Goal: Information Seeking & Learning: Check status

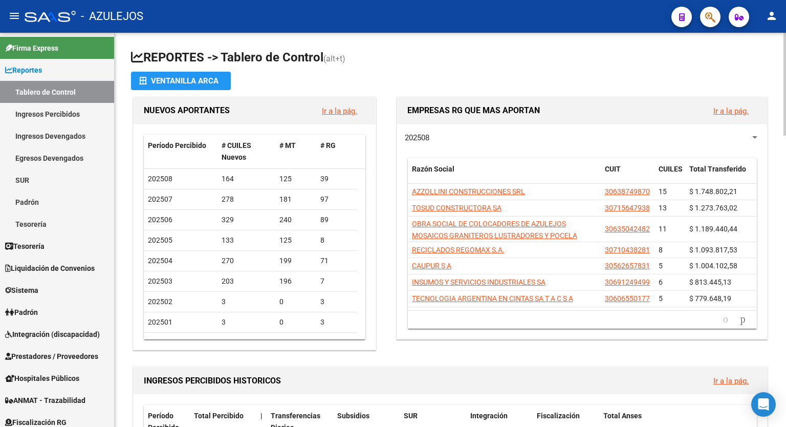
click at [784, 89] on div at bounding box center [785, 84] width 3 height 103
click at [636, 73] on app-file-import-inline "Ventanilla ARCA" at bounding box center [450, 81] width 639 height 18
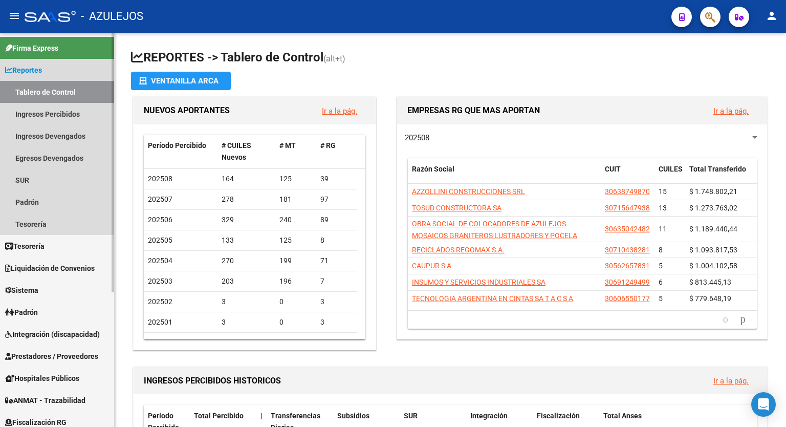
click at [27, 67] on span "Reportes" at bounding box center [23, 70] width 37 height 11
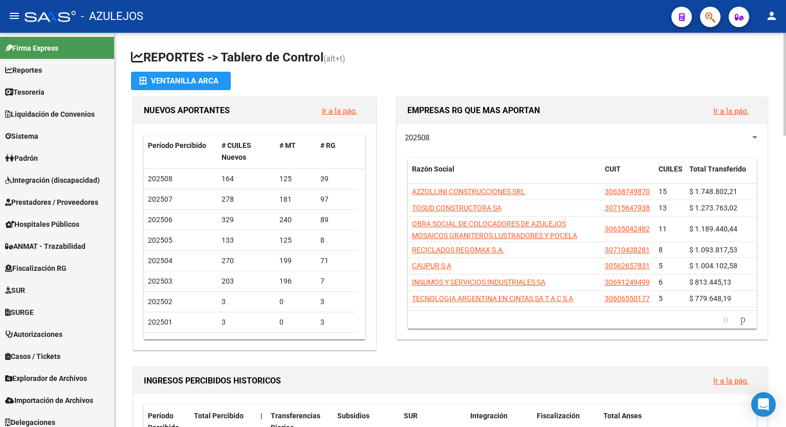
click at [786, 47] on div at bounding box center [785, 84] width 3 height 103
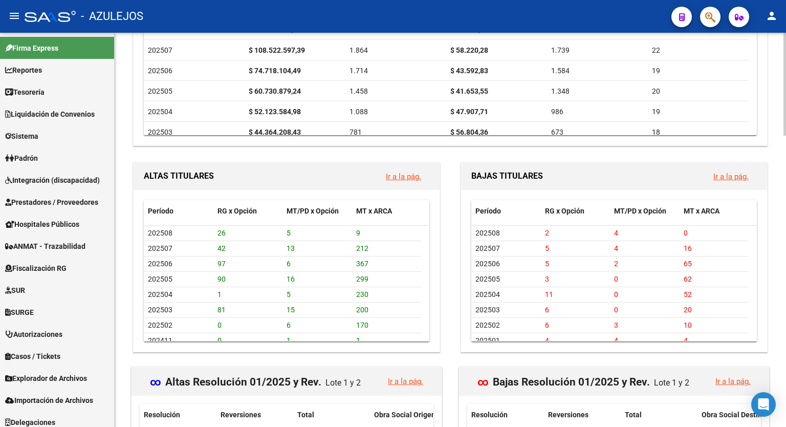
scroll to position [889, 0]
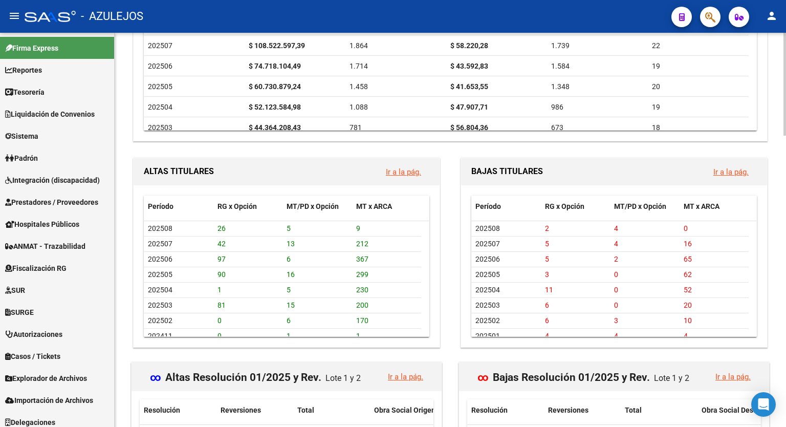
click at [786, 315] on div at bounding box center [785, 315] width 3 height 103
click at [739, 169] on link "Ir a la pág." at bounding box center [731, 171] width 35 height 9
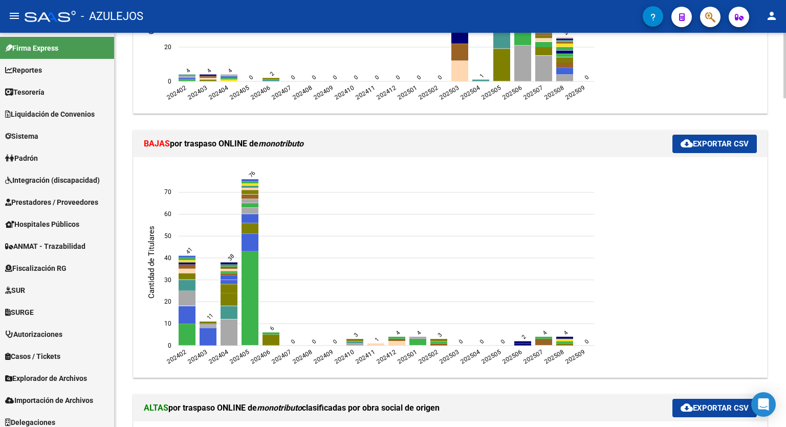
scroll to position [643, 0]
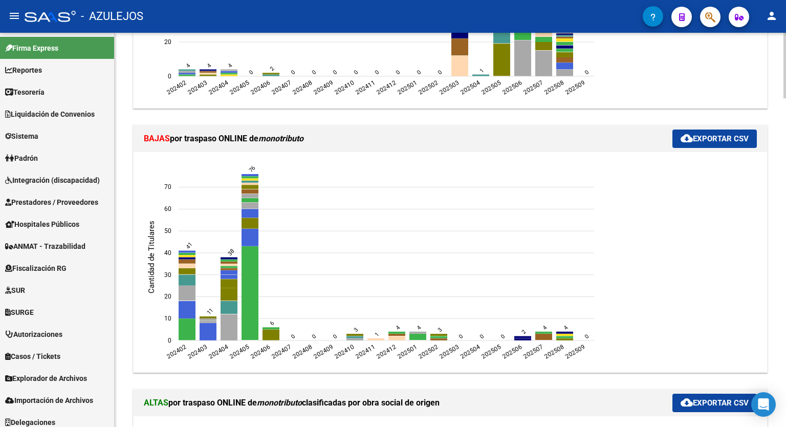
click at [785, 173] on div at bounding box center [785, 172] width 3 height 66
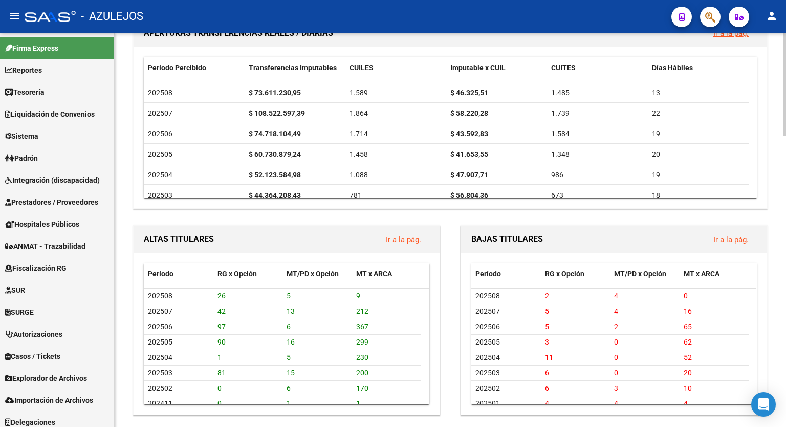
scroll to position [833, 0]
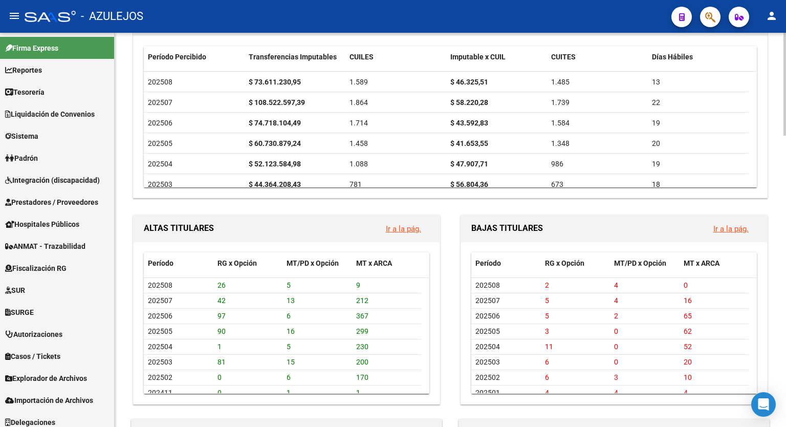
click at [786, 311] on div at bounding box center [785, 300] width 3 height 103
click at [733, 226] on link "Ir a la pág." at bounding box center [731, 228] width 35 height 9
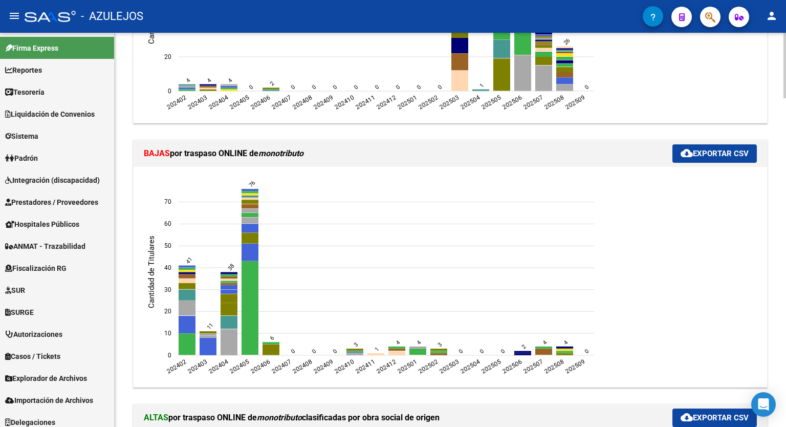
scroll to position [623, 0]
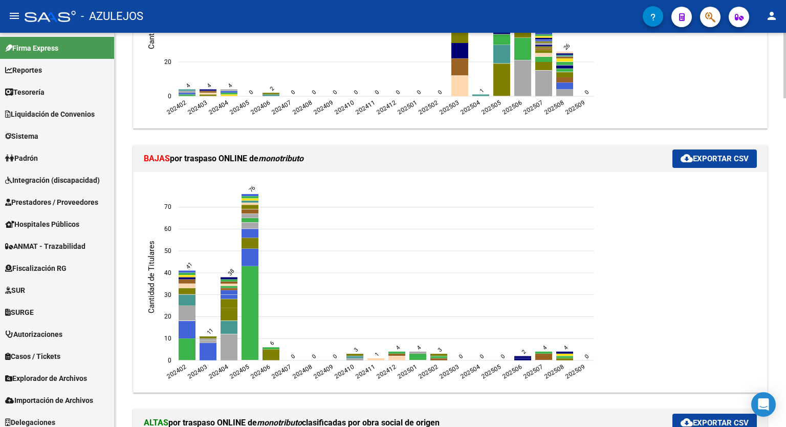
click at [786, 184] on div at bounding box center [785, 169] width 3 height 66
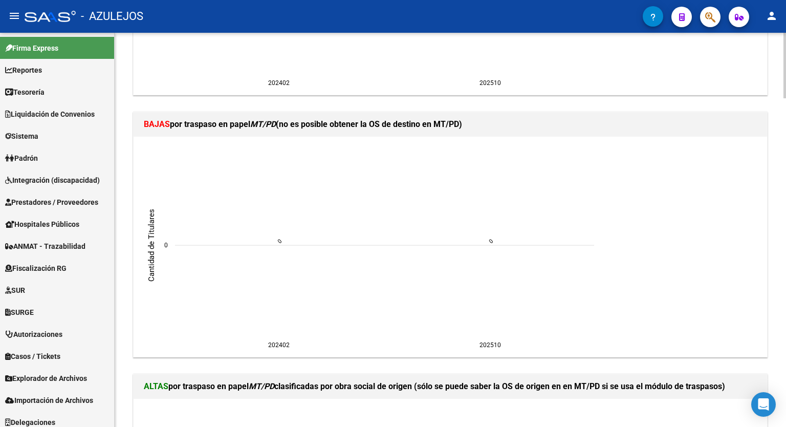
scroll to position [1588, 0]
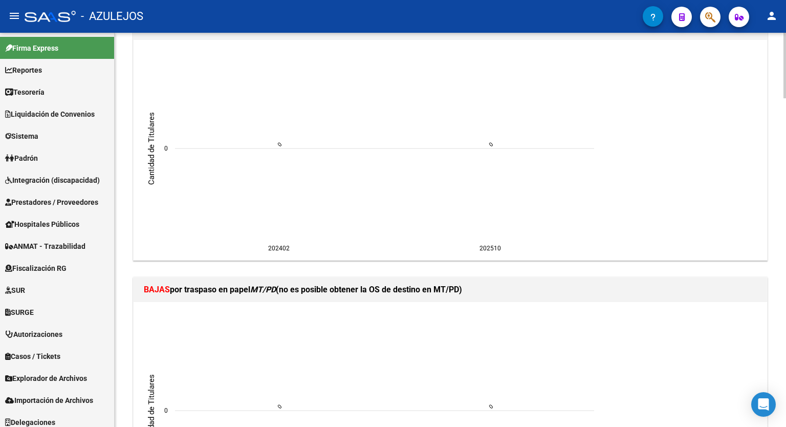
click at [786, 347] on div at bounding box center [785, 329] width 3 height 66
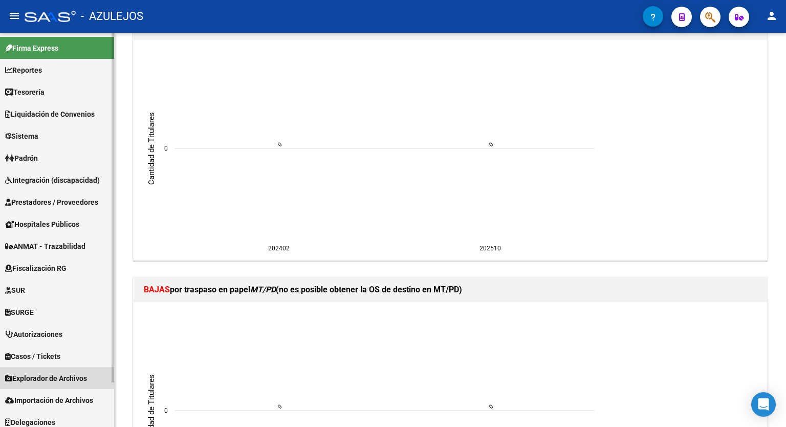
click at [62, 375] on span "Explorador de Archivos" at bounding box center [46, 378] width 82 height 11
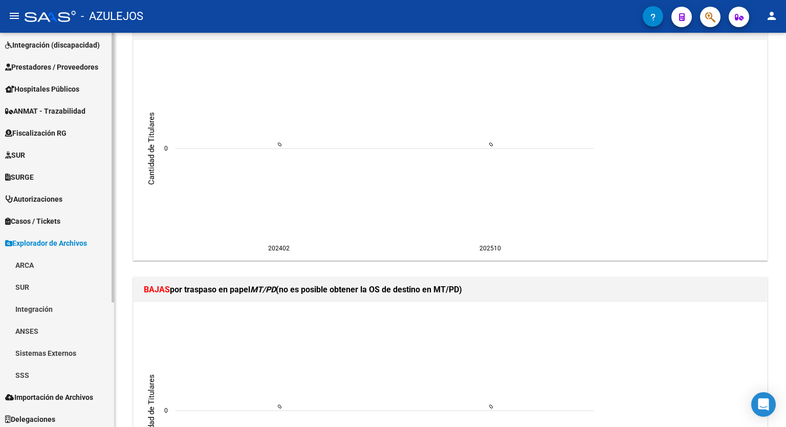
scroll to position [136, 0]
click at [115, 346] on mat-sidenav-container "Firma Express Reportes Tablero de Control Ingresos Percibidos Análisis de todos…" at bounding box center [393, 230] width 786 height 394
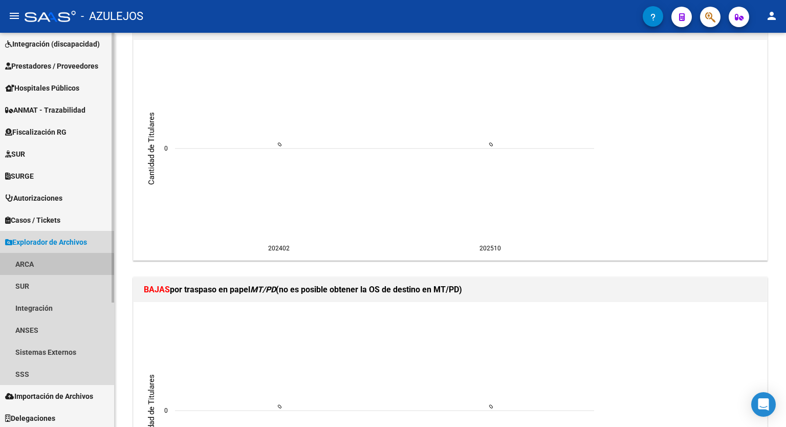
click at [31, 267] on link "ARCA" at bounding box center [57, 264] width 114 height 22
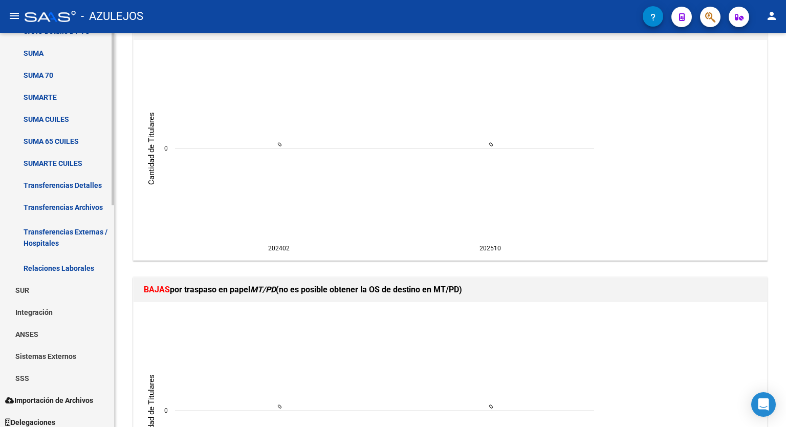
scroll to position [501, 0]
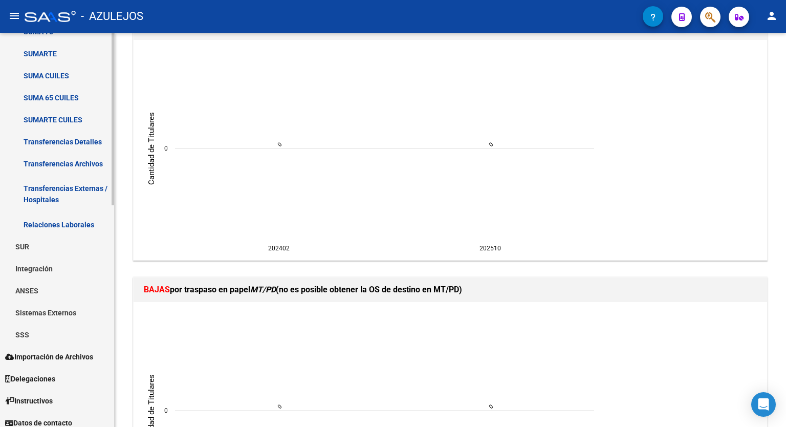
click at [113, 405] on div at bounding box center [113, 338] width 3 height 173
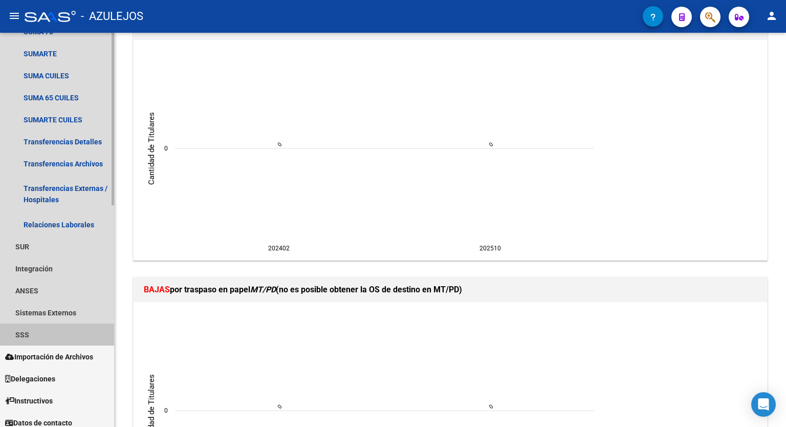
click at [24, 329] on link "SSS" at bounding box center [57, 335] width 114 height 22
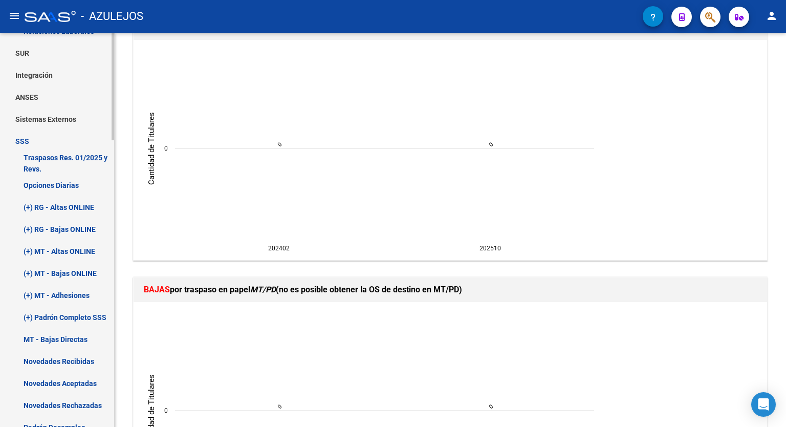
scroll to position [716, 0]
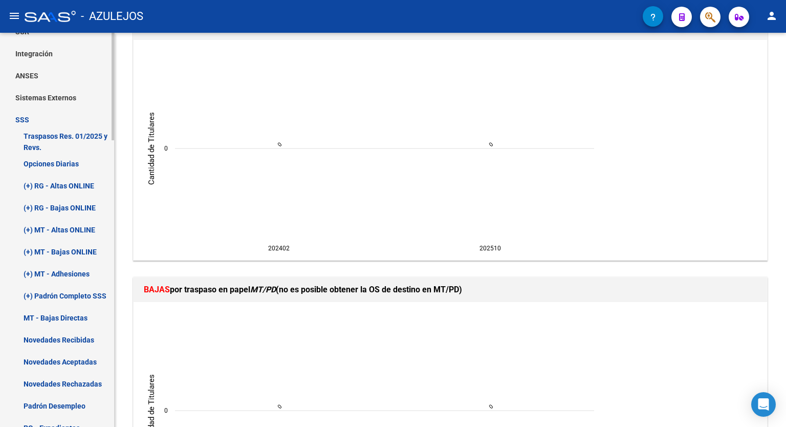
click at [119, 302] on mat-sidenav-container "Firma Express Reportes Tablero de Control Ingresos Percibidos Análisis de todos…" at bounding box center [393, 230] width 786 height 394
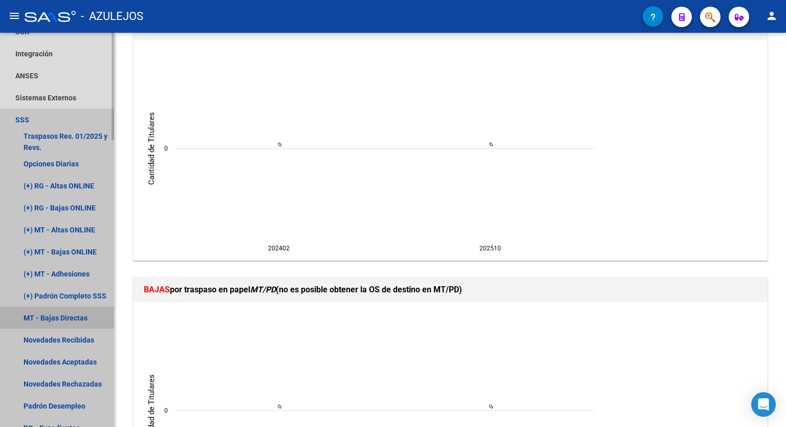
click at [74, 318] on link "MT - Bajas Directas" at bounding box center [57, 318] width 114 height 22
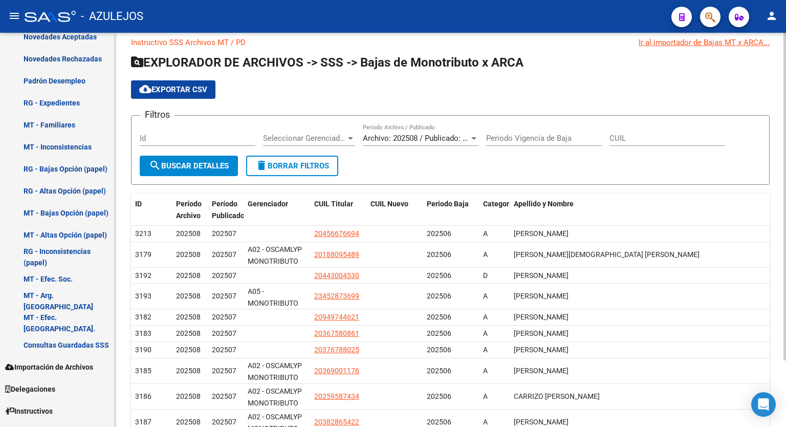
scroll to position [2, 0]
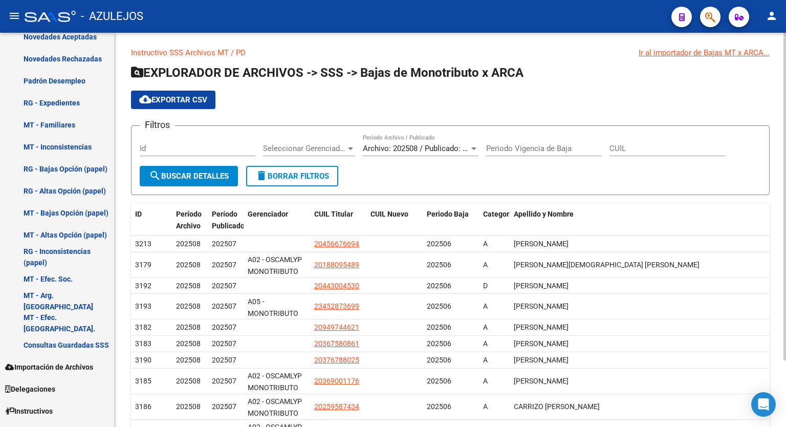
click at [786, 183] on div at bounding box center [785, 198] width 3 height 328
click at [476, 147] on div at bounding box center [474, 148] width 5 height 3
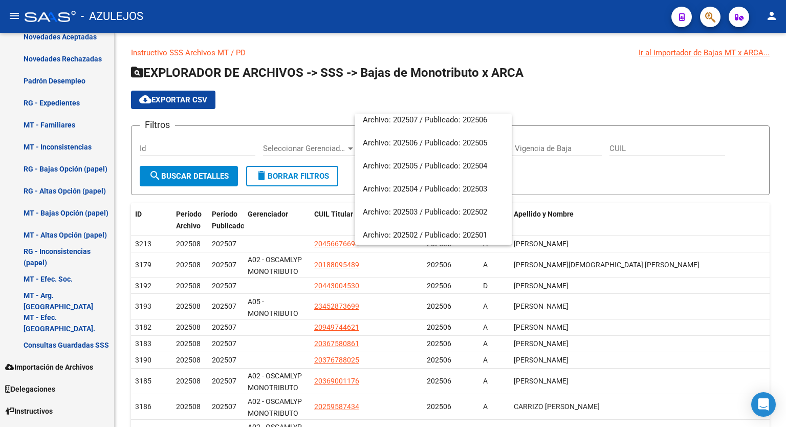
scroll to position [61, 0]
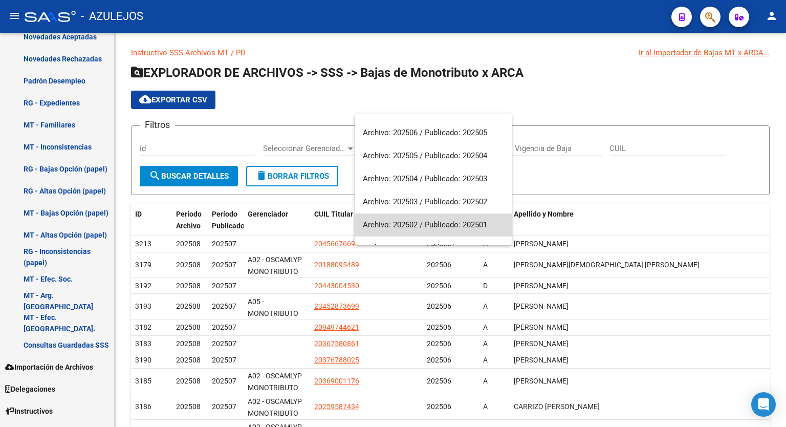
click at [468, 214] on span "Archivo: 202502 / Publicado: 202501" at bounding box center [433, 225] width 141 height 23
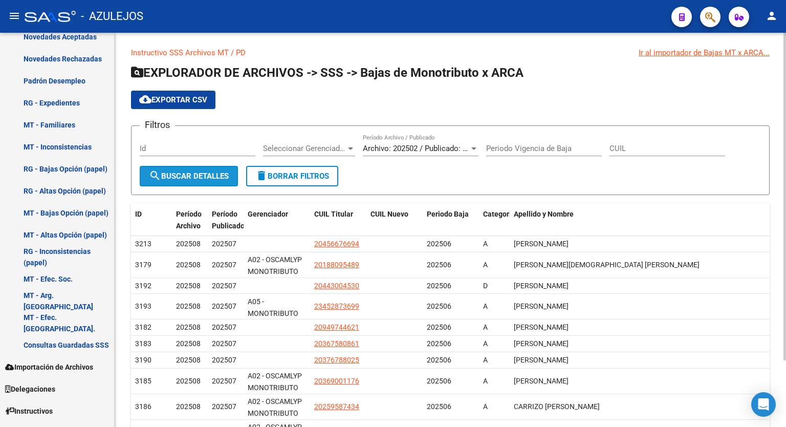
click at [187, 177] on span "search Buscar Detalles" at bounding box center [189, 176] width 80 height 9
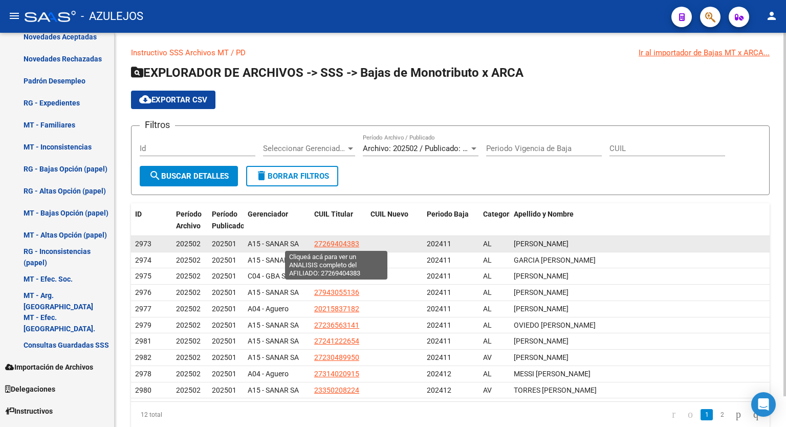
click at [334, 246] on span "27269404383" at bounding box center [336, 244] width 45 height 8
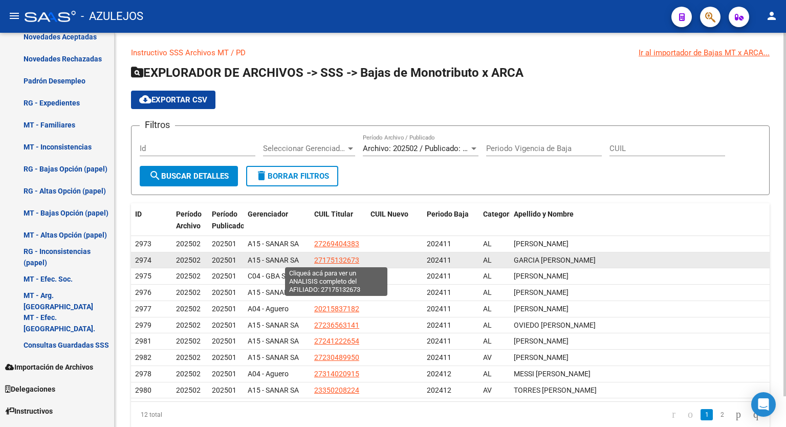
click at [336, 258] on span "27175132673" at bounding box center [336, 260] width 45 height 8
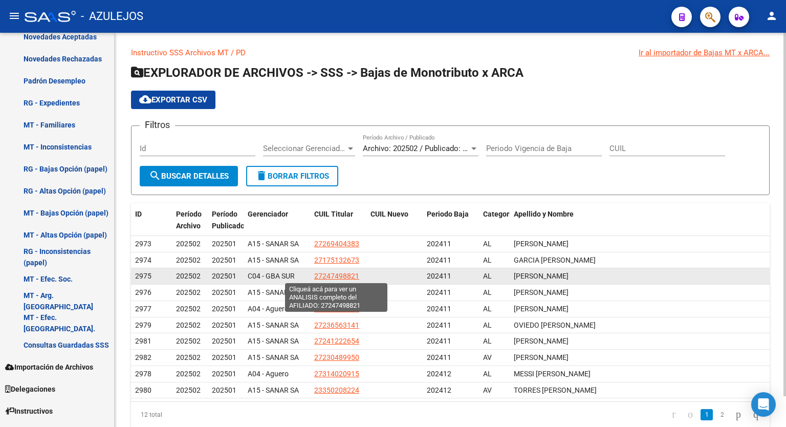
click at [340, 277] on span "27247498821" at bounding box center [336, 276] width 45 height 8
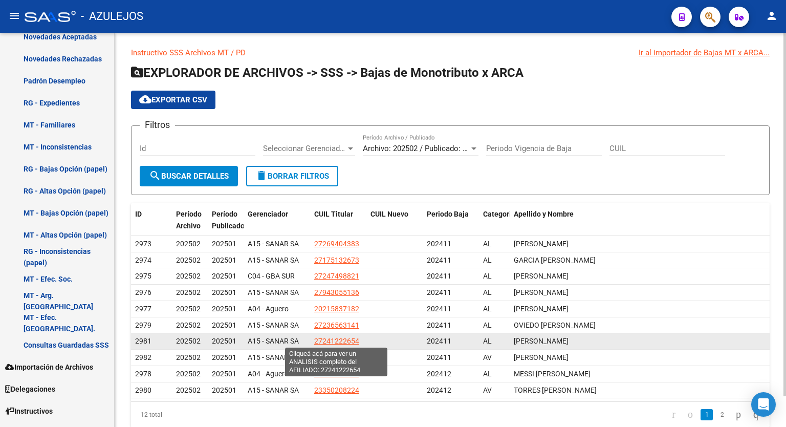
click at [344, 337] on span "27241222654" at bounding box center [336, 341] width 45 height 8
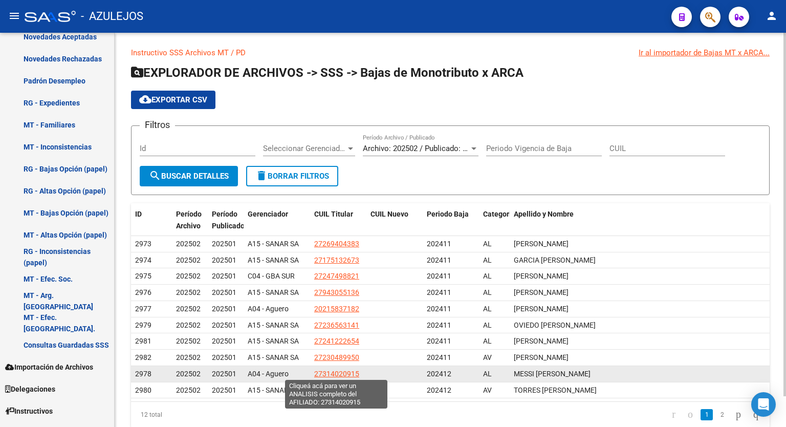
click at [348, 370] on span "27314020915" at bounding box center [336, 374] width 45 height 8
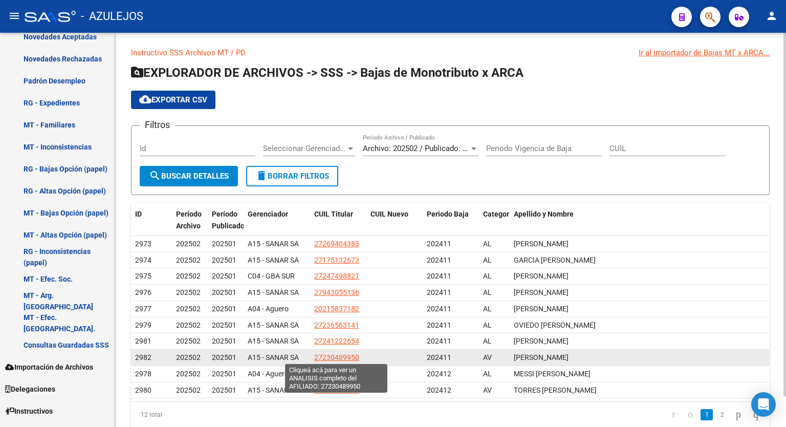
click at [340, 357] on span "27230489950" at bounding box center [336, 357] width 45 height 8
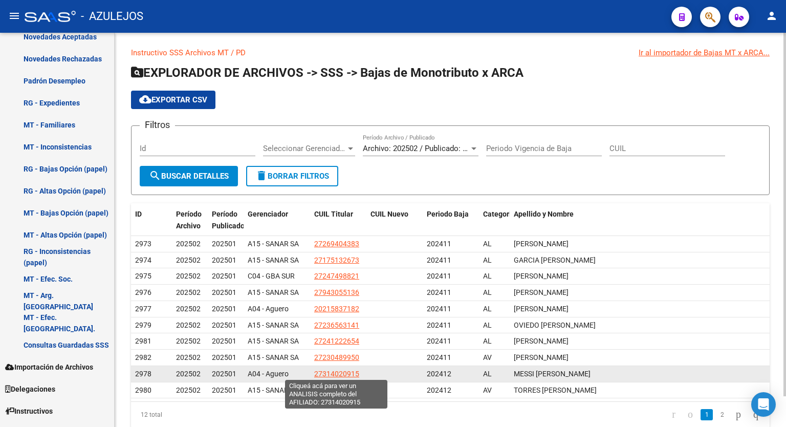
click at [344, 371] on span "27314020915" at bounding box center [336, 374] width 45 height 8
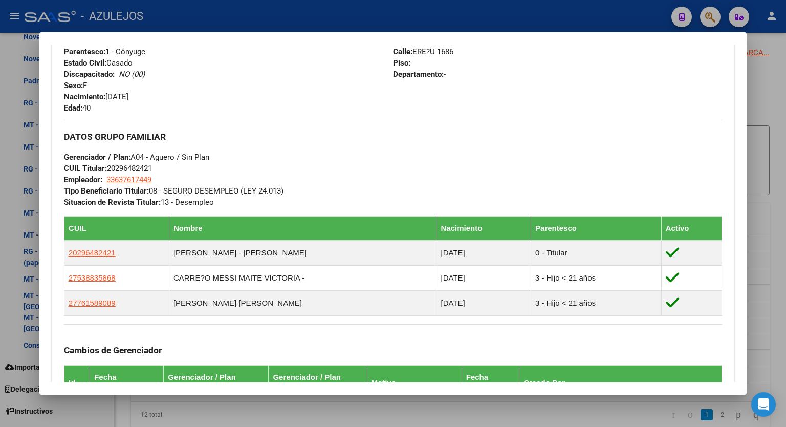
scroll to position [403, 0]
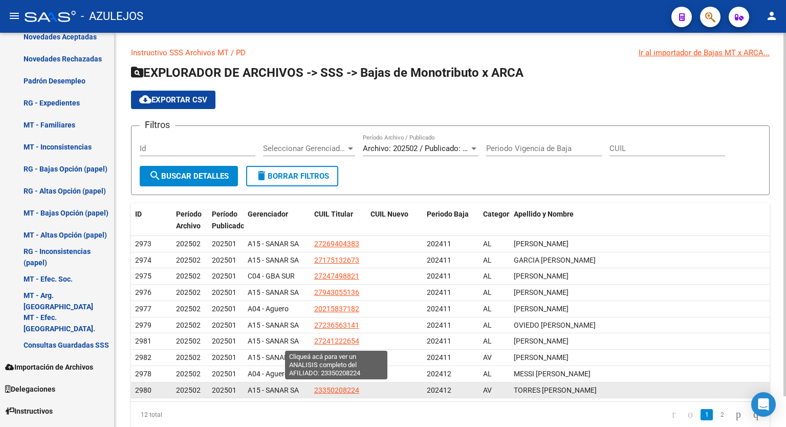
click at [350, 386] on span "23350208224" at bounding box center [336, 390] width 45 height 8
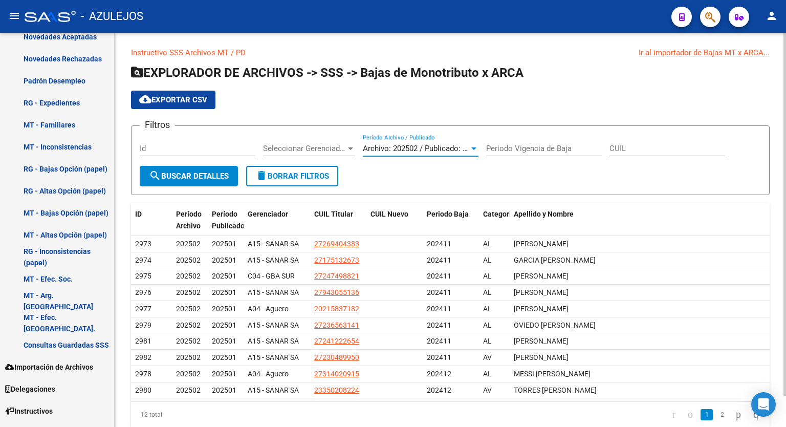
click at [475, 145] on div at bounding box center [474, 148] width 9 height 8
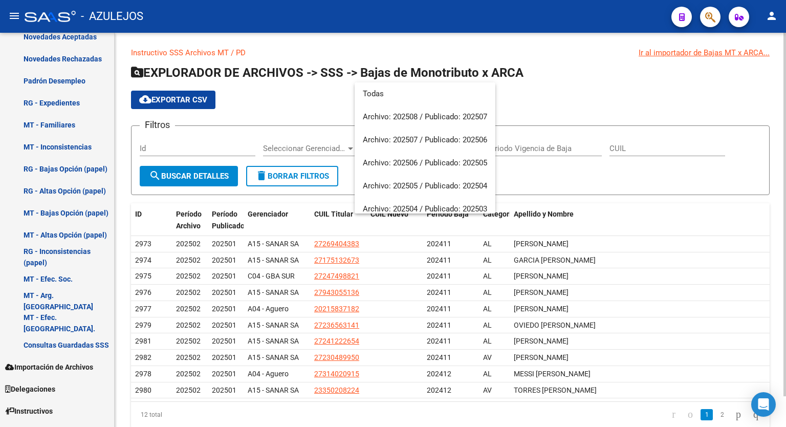
scroll to position [107, 0]
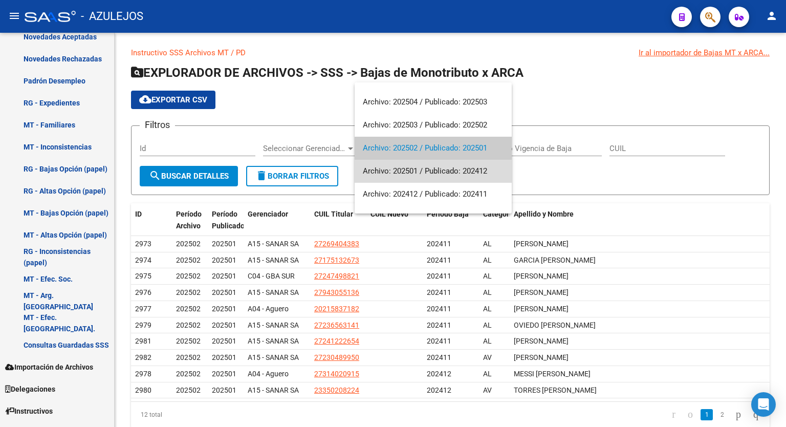
click at [443, 171] on span "Archivo: 202501 / Publicado: 202412" at bounding box center [433, 171] width 141 height 23
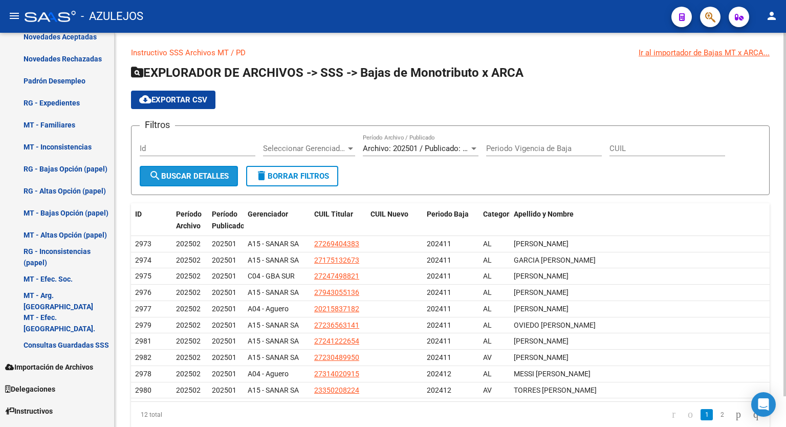
click at [201, 172] on span "search Buscar Detalles" at bounding box center [189, 176] width 80 height 9
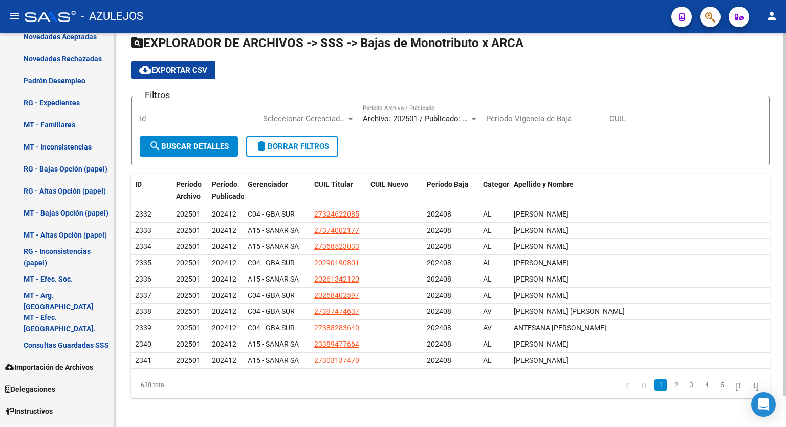
scroll to position [33, 0]
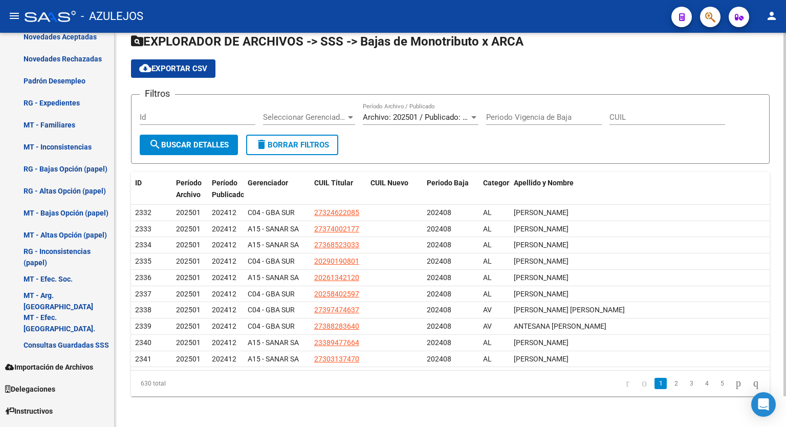
click at [786, 160] on div at bounding box center [785, 243] width 3 height 364
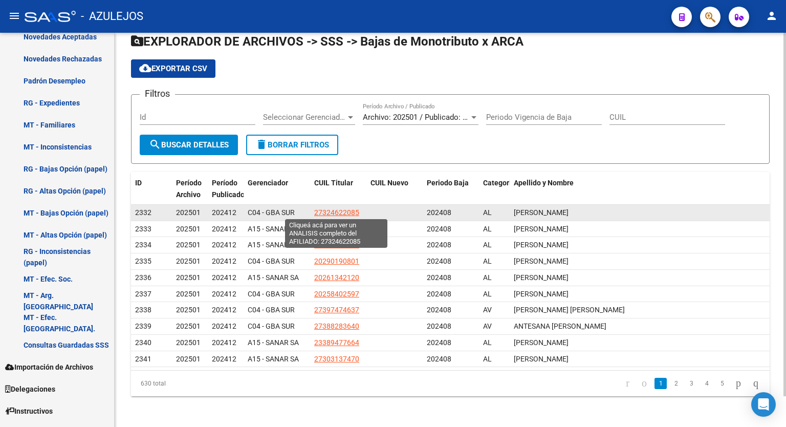
click at [349, 209] on span "27324622085" at bounding box center [336, 212] width 45 height 8
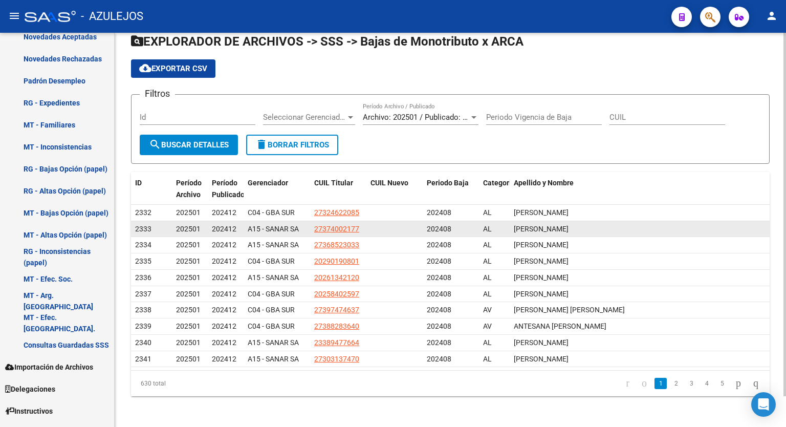
click at [338, 232] on app-link-go-to "27374002177" at bounding box center [336, 229] width 45 height 12
click at [342, 225] on span "27374002177" at bounding box center [336, 229] width 45 height 8
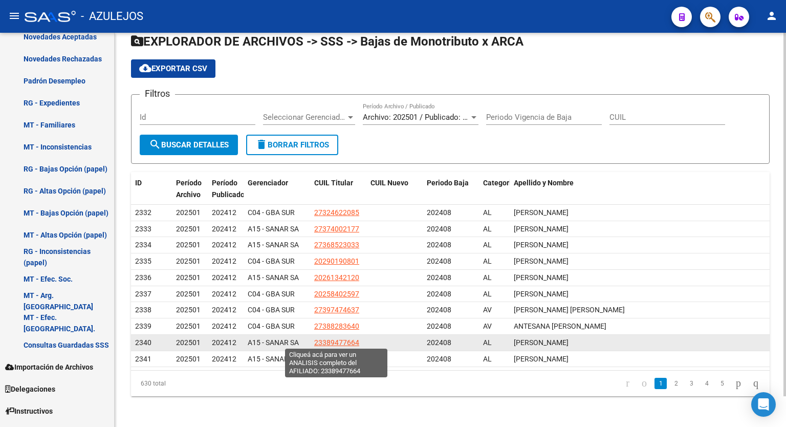
click at [332, 338] on span "23389477664" at bounding box center [336, 342] width 45 height 8
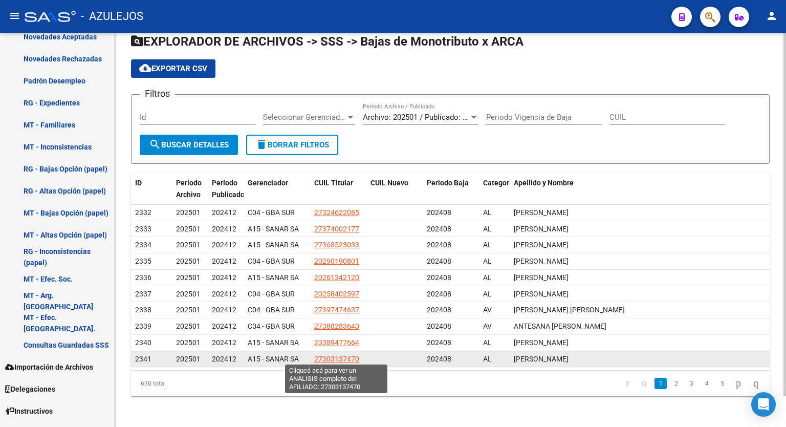
click at [329, 355] on span "27303137470" at bounding box center [336, 359] width 45 height 8
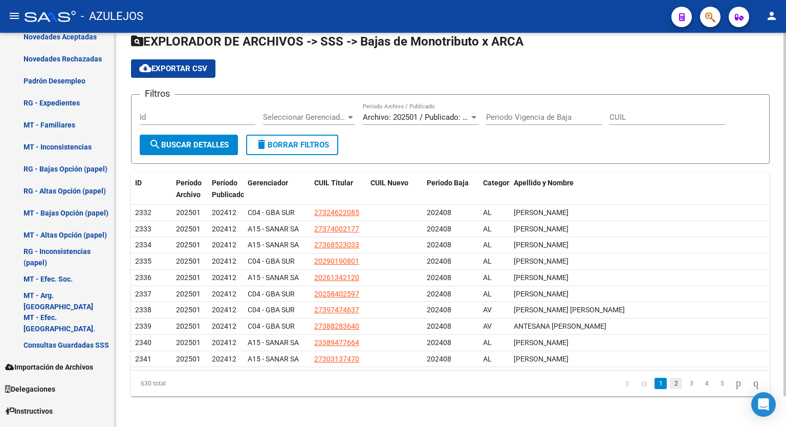
click at [670, 381] on link "2" at bounding box center [676, 383] width 12 height 11
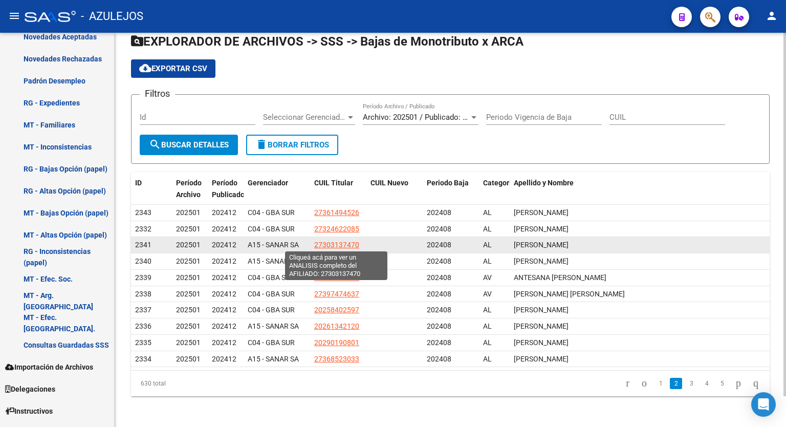
click at [335, 241] on span "27303137470" at bounding box center [336, 245] width 45 height 8
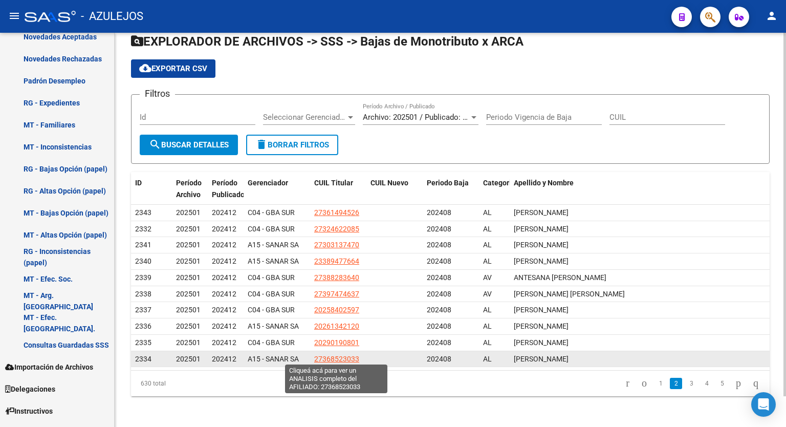
click at [330, 357] on span "27368523033" at bounding box center [336, 359] width 45 height 8
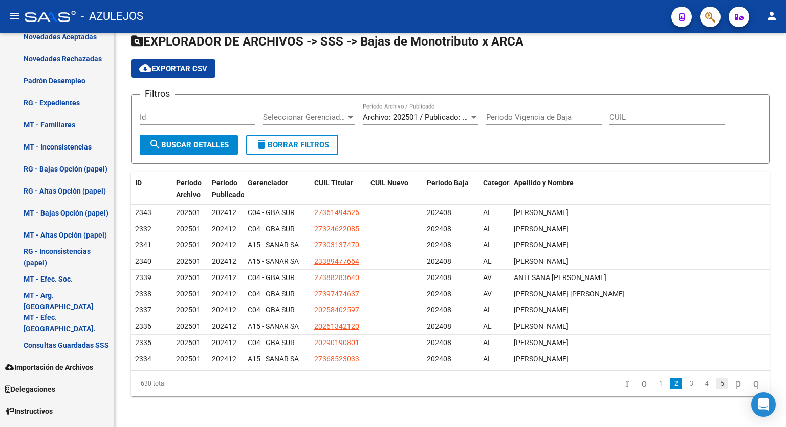
click at [716, 382] on link "5" at bounding box center [722, 383] width 12 height 11
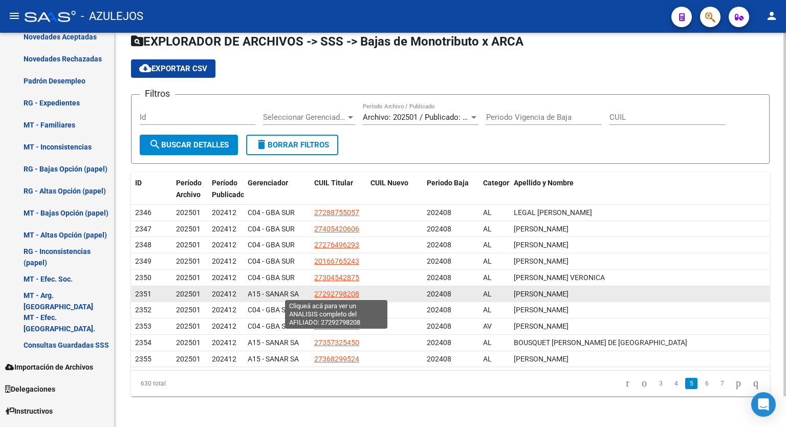
click at [328, 294] on span "27292798208" at bounding box center [336, 294] width 45 height 8
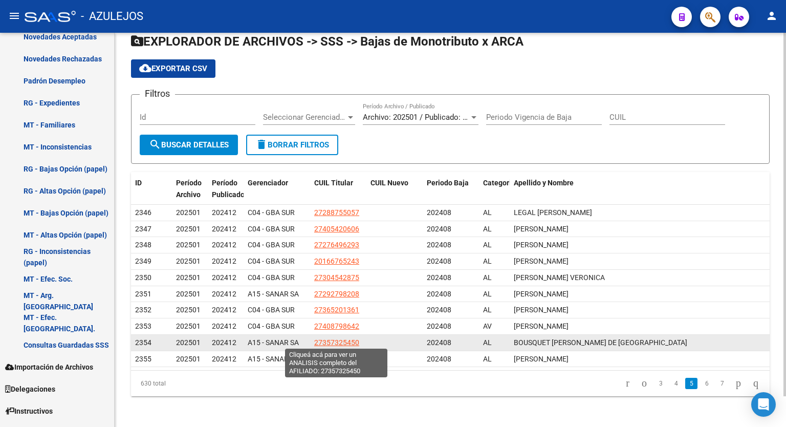
click at [344, 338] on span "27357325450" at bounding box center [336, 342] width 45 height 8
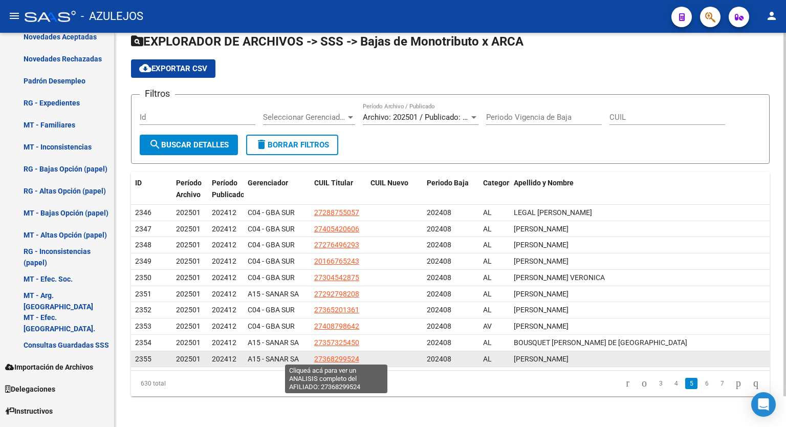
click at [346, 357] on span "27368299524" at bounding box center [336, 359] width 45 height 8
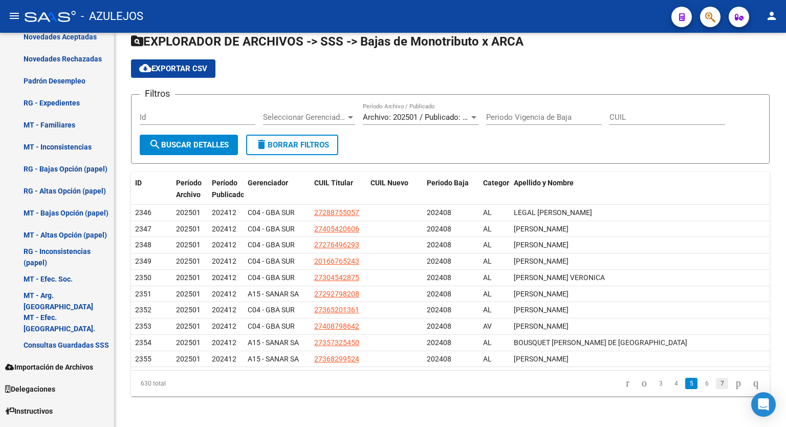
click at [716, 382] on link "7" at bounding box center [722, 383] width 12 height 11
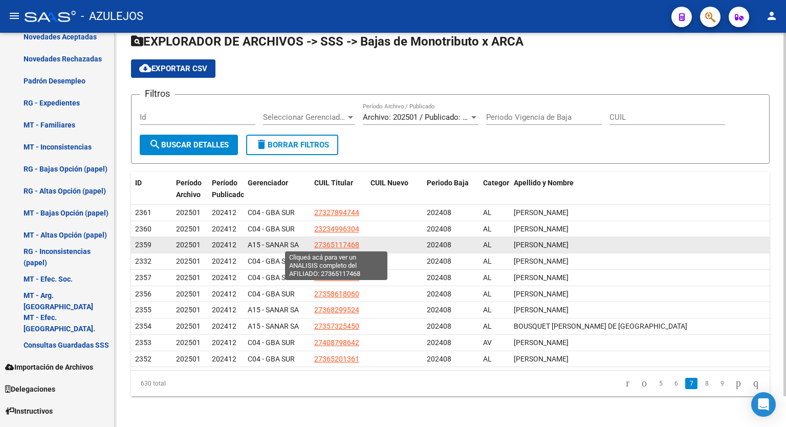
click at [320, 242] on span "27365117468" at bounding box center [336, 245] width 45 height 8
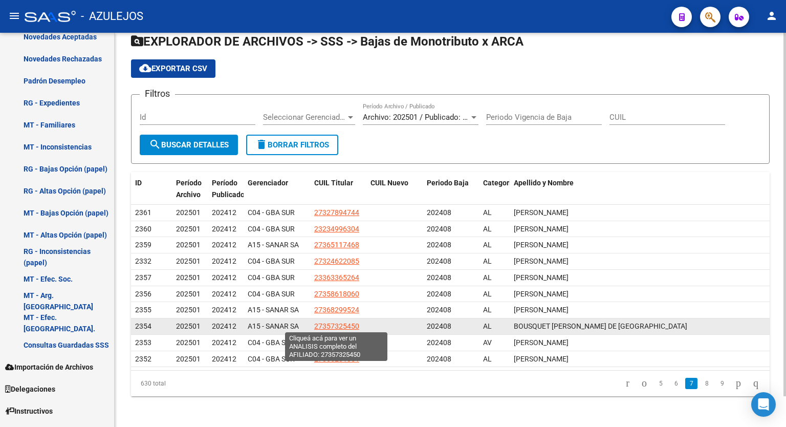
click at [340, 323] on span "27357325450" at bounding box center [336, 326] width 45 height 8
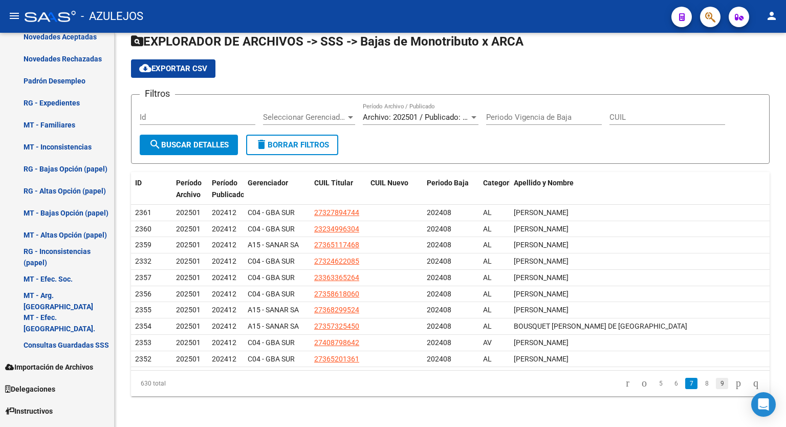
click at [716, 382] on link "9" at bounding box center [722, 383] width 12 height 11
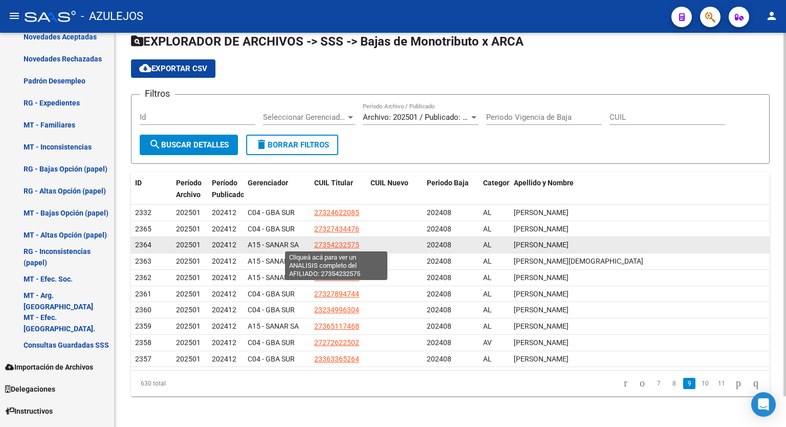
click at [341, 245] on span "27354232575" at bounding box center [336, 245] width 45 height 8
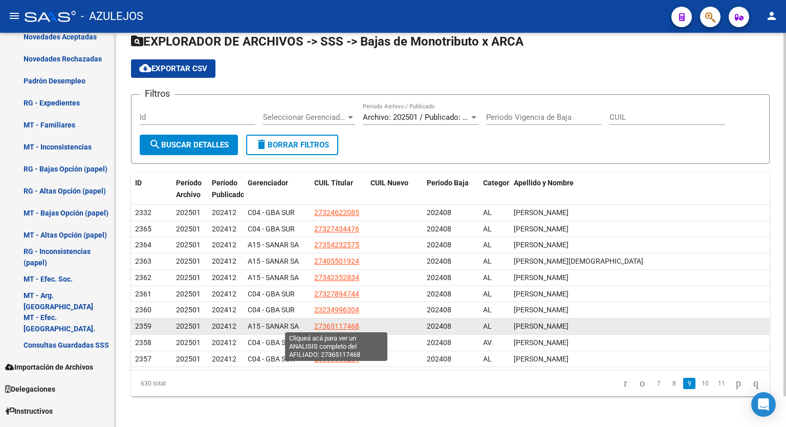
click at [347, 326] on span "27365117468" at bounding box center [336, 326] width 45 height 8
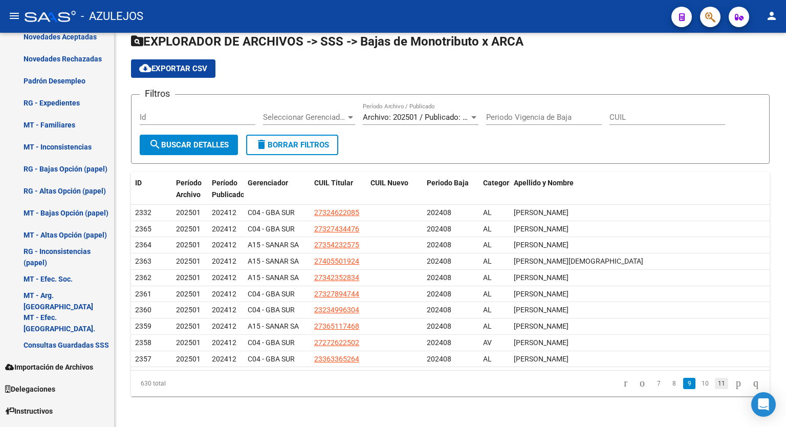
click at [715, 380] on link "11" at bounding box center [721, 383] width 13 height 11
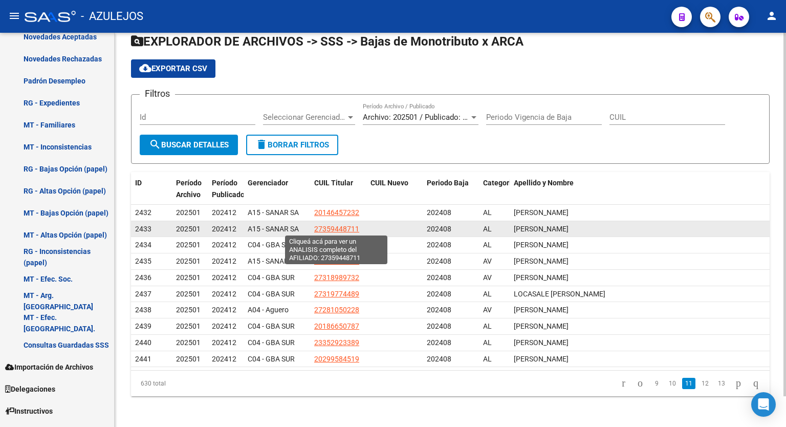
click at [343, 227] on span "27359448711" at bounding box center [336, 229] width 45 height 8
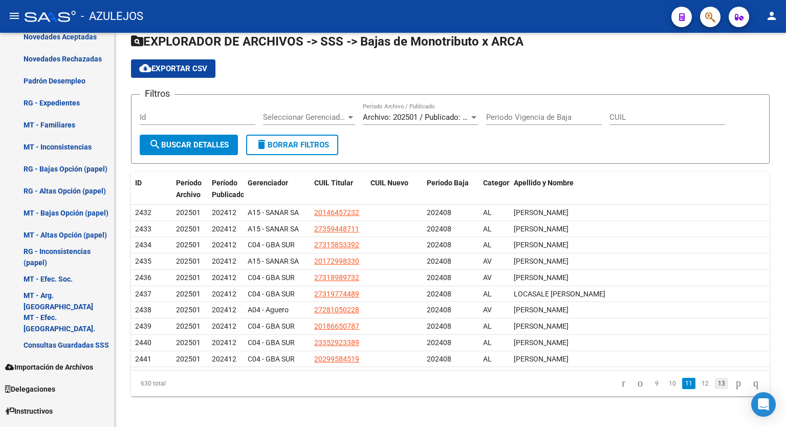
click at [715, 381] on link "13" at bounding box center [721, 383] width 13 height 11
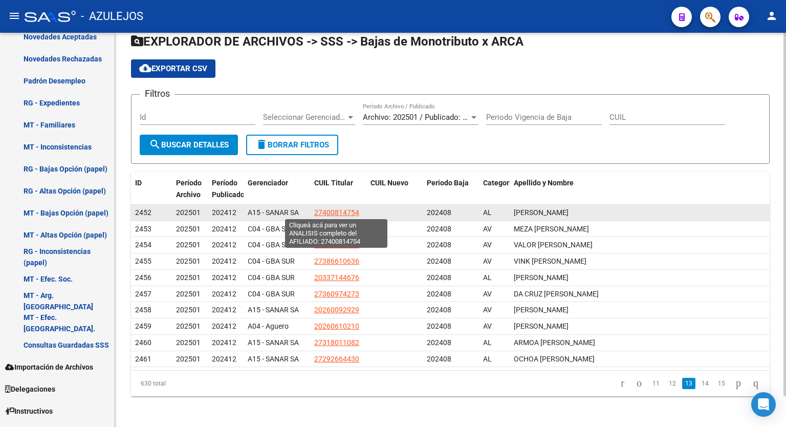
click at [341, 210] on span "27400814754" at bounding box center [336, 212] width 45 height 8
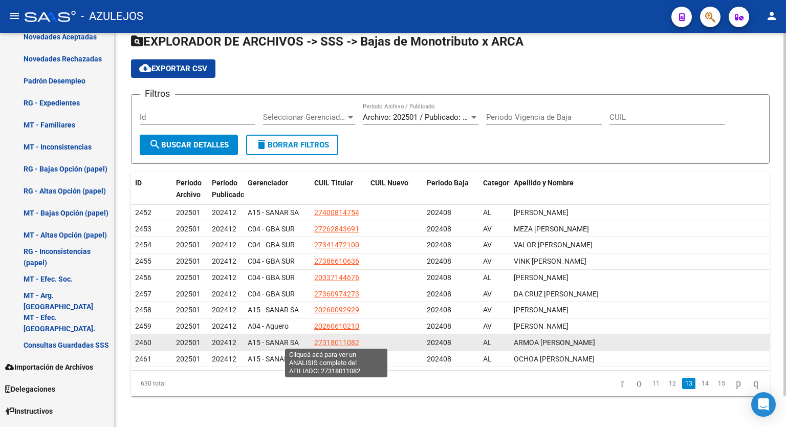
click at [340, 339] on span "27318011082" at bounding box center [336, 342] width 45 height 8
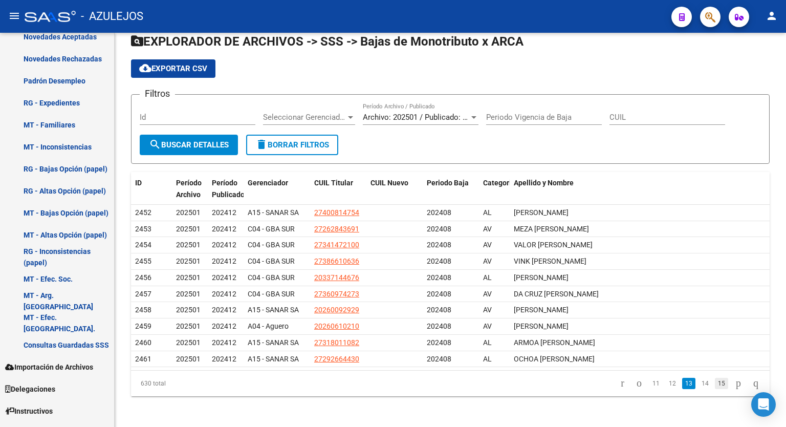
click at [715, 385] on link "15" at bounding box center [721, 383] width 13 height 11
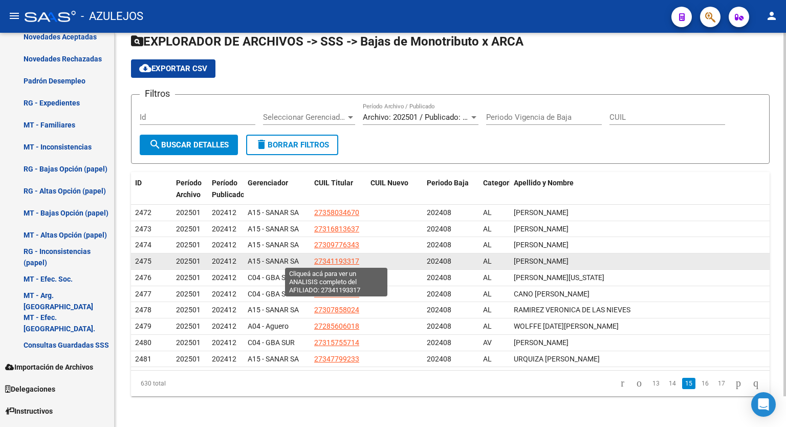
click at [336, 257] on span "27341193317" at bounding box center [336, 261] width 45 height 8
type textarea "27341193317"
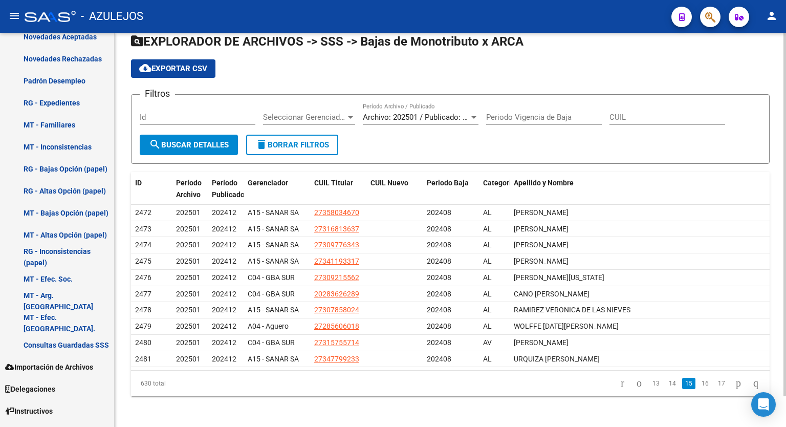
scroll to position [0, 0]
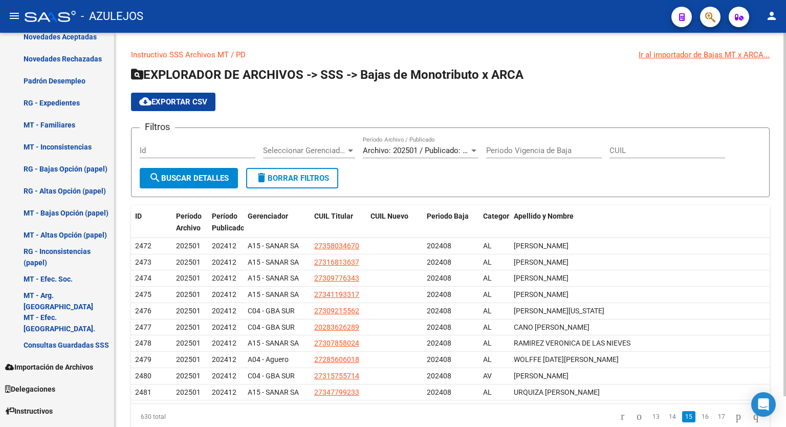
click at [785, 165] on div at bounding box center [785, 215] width 3 height 364
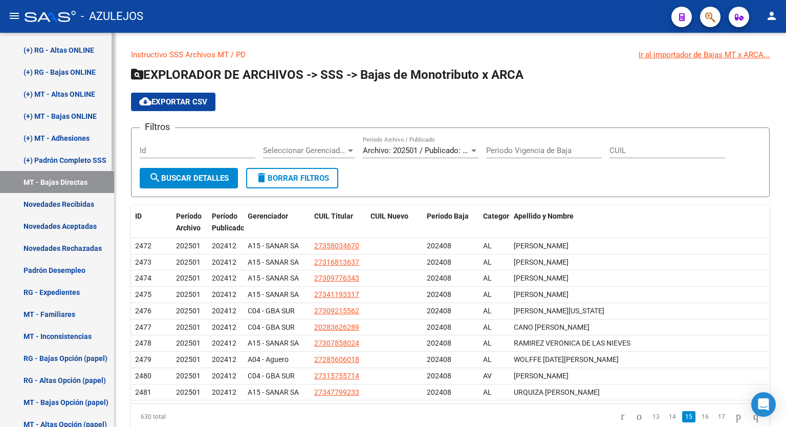
scroll to position [525, 0]
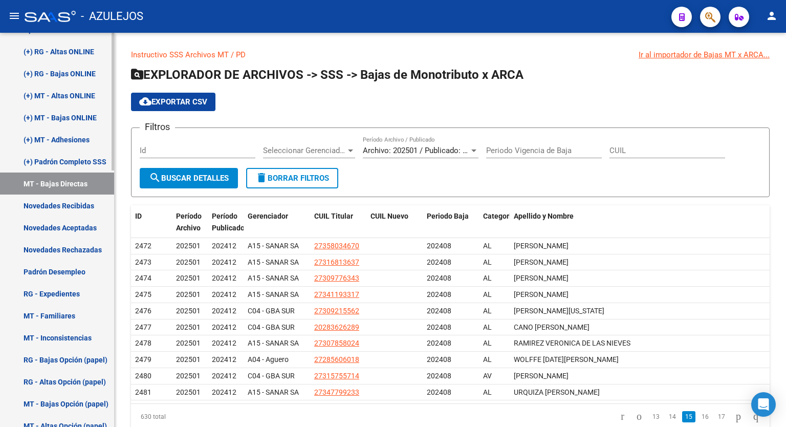
click at [119, 222] on mat-sidenav-container "Firma Express Reportes Tablero de Control Ingresos Percibidos Análisis de todos…" at bounding box center [393, 230] width 786 height 394
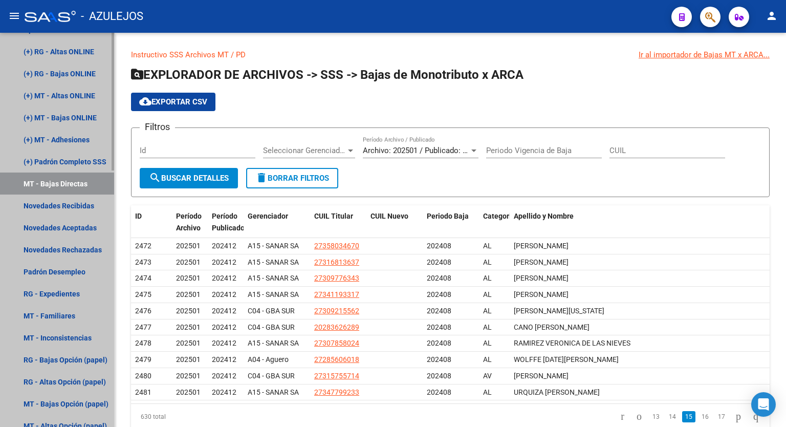
click at [74, 182] on link "MT - Bajas Directas" at bounding box center [57, 184] width 114 height 22
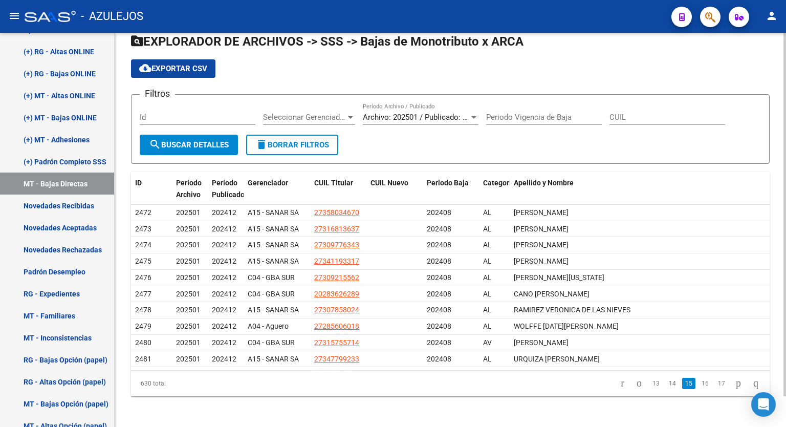
scroll to position [0, 0]
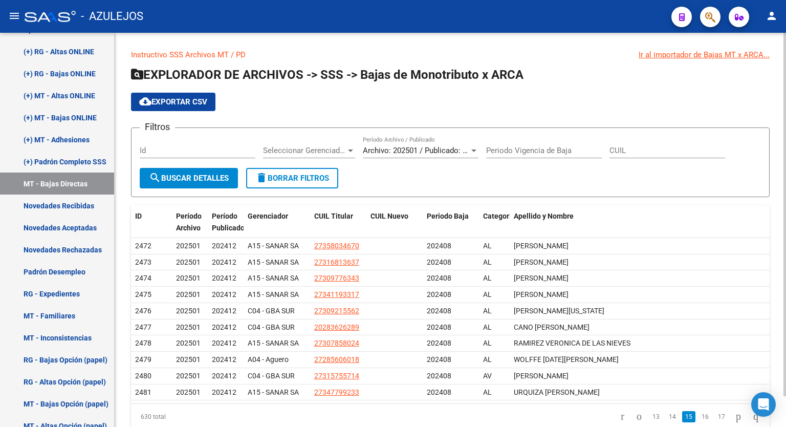
click at [786, 42] on div at bounding box center [785, 215] width 3 height 364
click at [569, 90] on app-list-header "EXPLORADOR DE ARCHIVOS -> SSS -> Bajas de Monotributo x ARCA cloud_download Exp…" at bounding box center [450, 132] width 639 height 131
click at [778, 131] on div "Instructivo SSS Archivos MT / PD Ir al importador de Bajas MT x ARCA... EXPLORA…" at bounding box center [452, 248] width 674 height 430
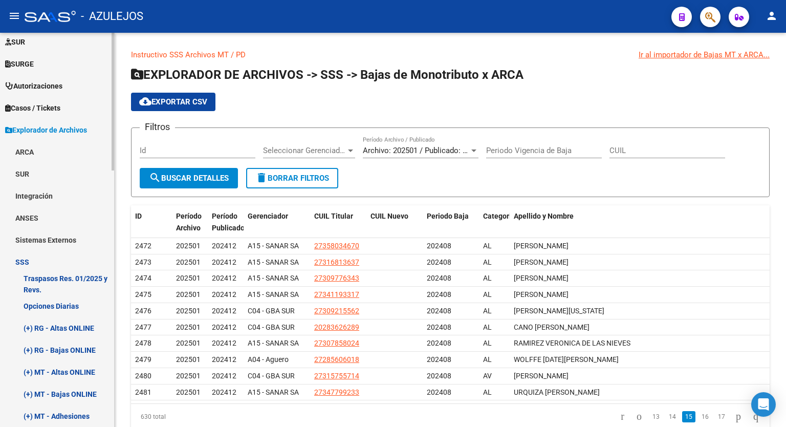
click at [107, 130] on div "Firma Express Reportes Tablero de Control Ingresos Percibidos Análisis de todos…" at bounding box center [58, 347] width 117 height 1127
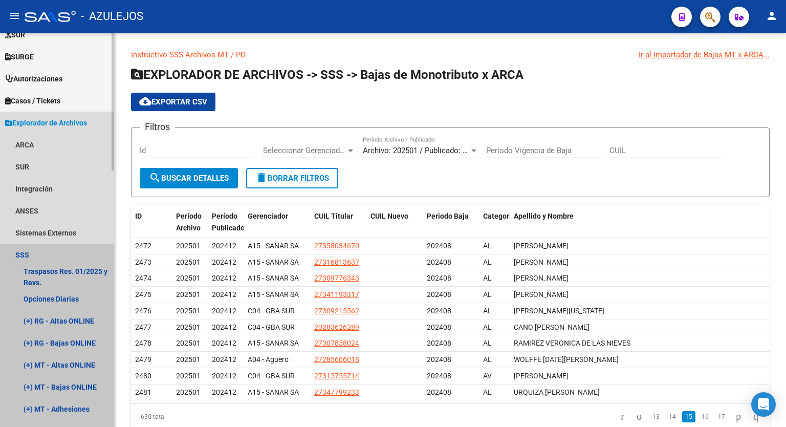
click at [31, 255] on link "SSS" at bounding box center [57, 255] width 114 height 22
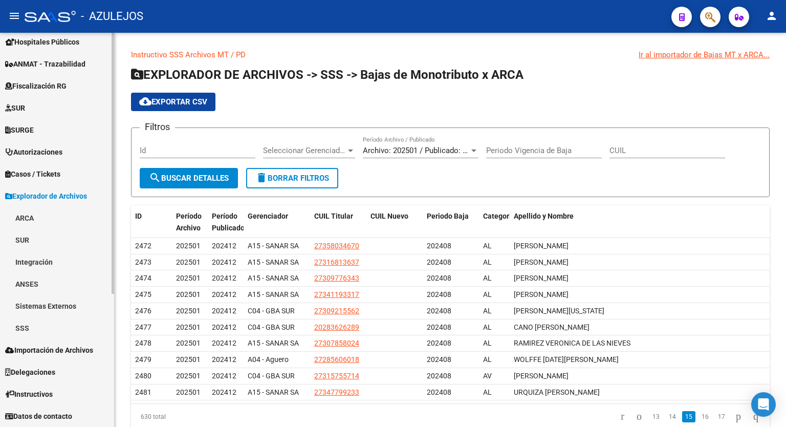
scroll to position [182, 0]
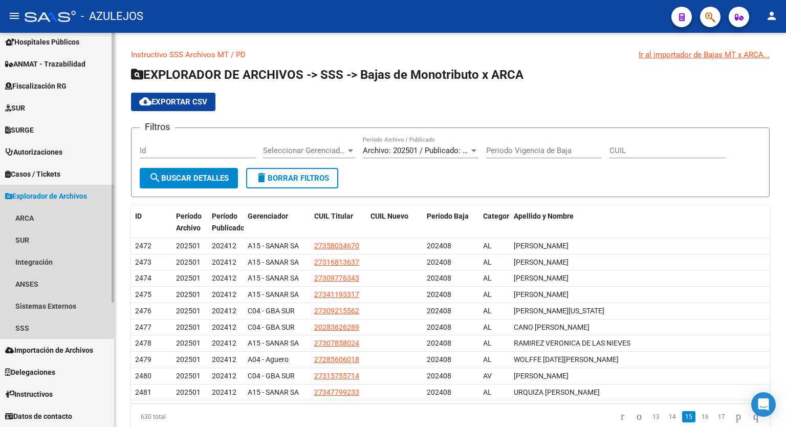
click at [59, 193] on span "Explorador de Archivos" at bounding box center [46, 195] width 82 height 11
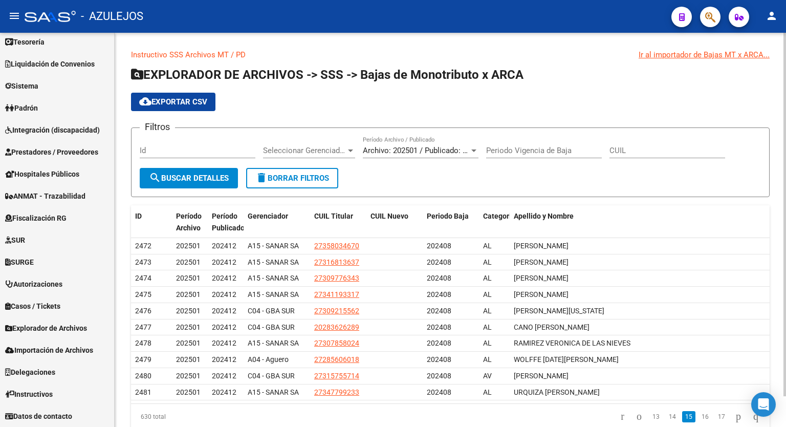
scroll to position [50, 0]
click at [721, 101] on div "cloud_download Exportar CSV" at bounding box center [450, 102] width 639 height 18
